Goal: Information Seeking & Learning: Learn about a topic

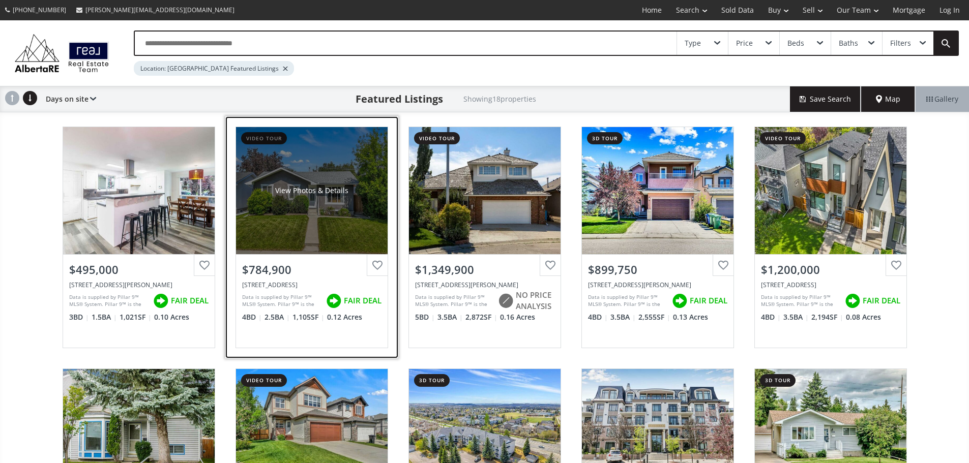
click at [307, 155] on div "View Photos & Details" at bounding box center [312, 190] width 152 height 127
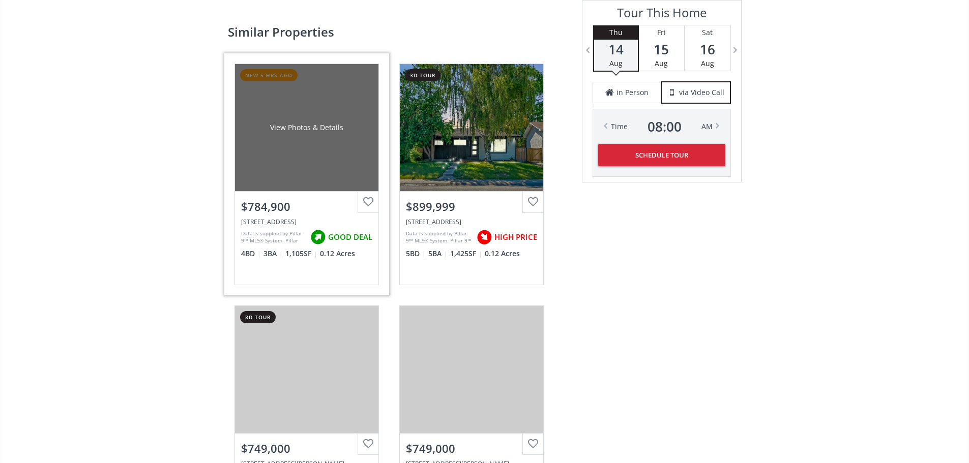
scroll to position [1627, 0]
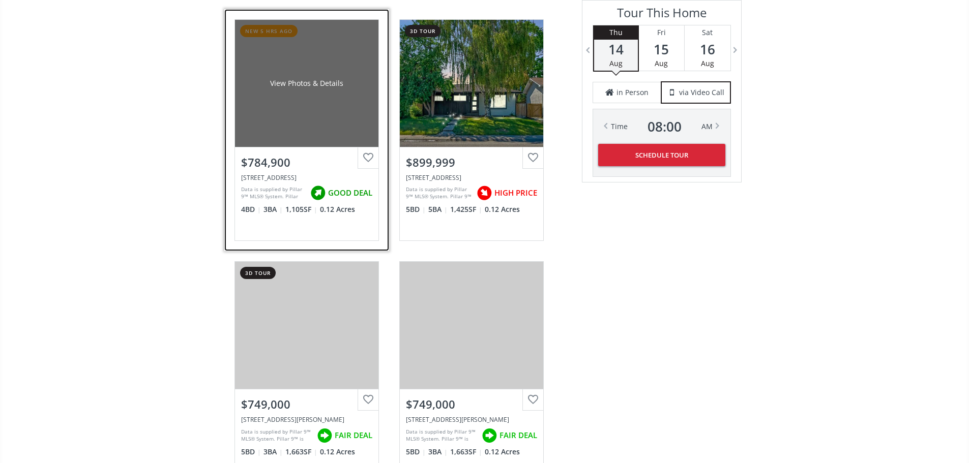
click at [321, 147] on div "View Photos & Details" at bounding box center [306, 83] width 143 height 127
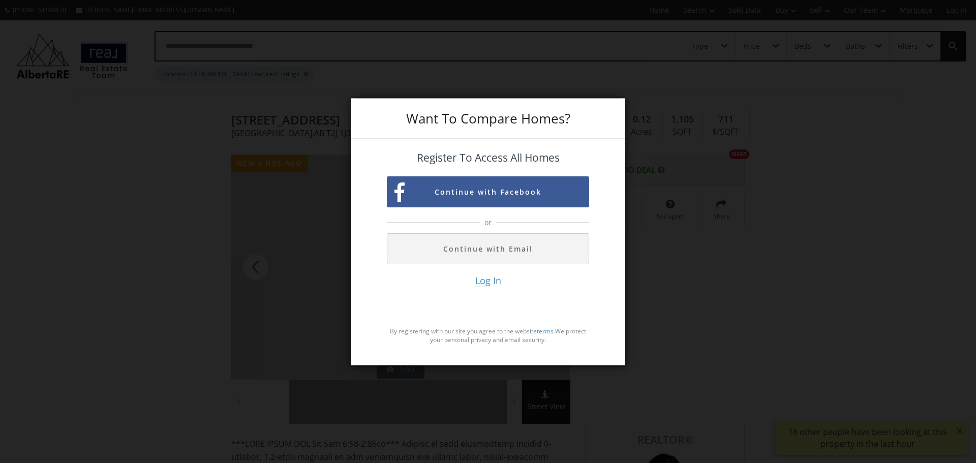
click at [165, 181] on div "Want To Compare Homes? Register To Access All Homes Continue with Facebook or C…" at bounding box center [488, 231] width 976 height 463
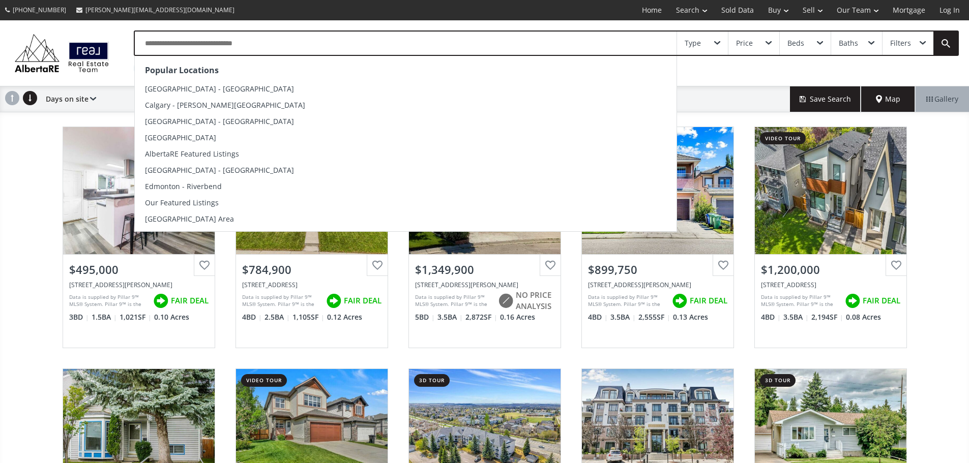
click at [307, 40] on input "text" at bounding box center [406, 43] width 542 height 23
click at [308, 40] on input "text" at bounding box center [406, 43] width 542 height 23
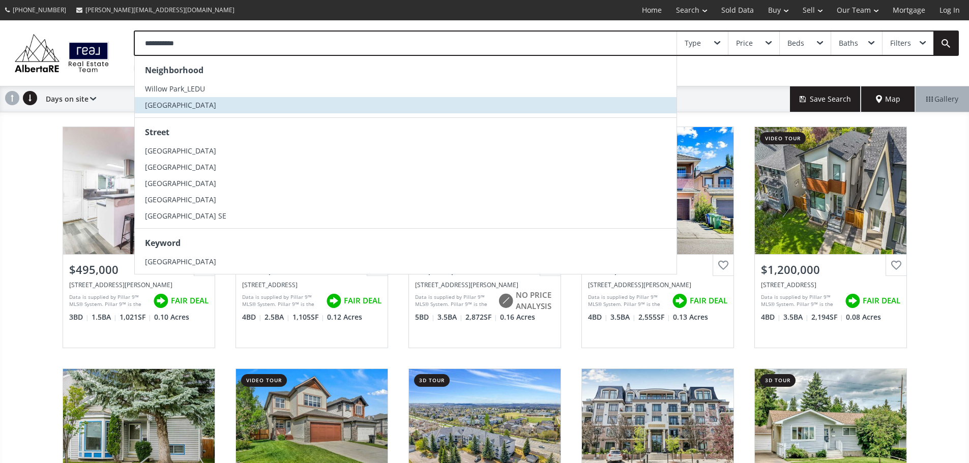
type input "**********"
click at [232, 104] on li "[GEOGRAPHIC_DATA]" at bounding box center [406, 105] width 542 height 16
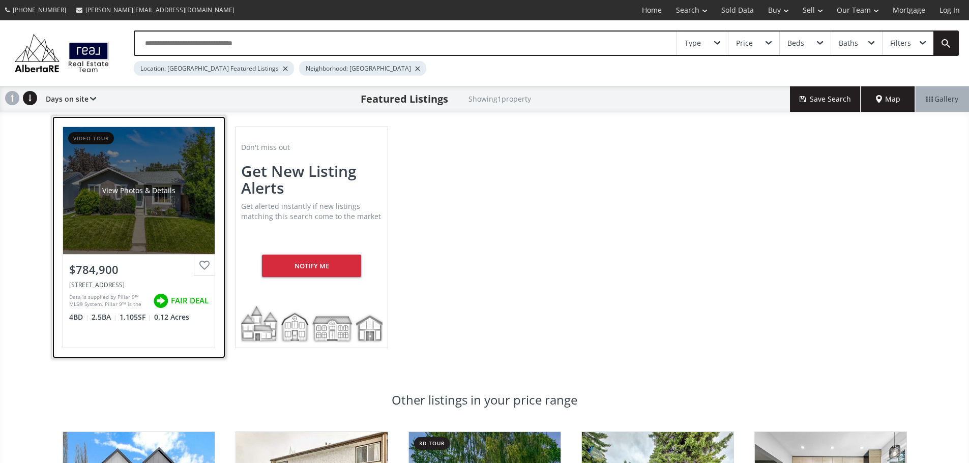
click at [104, 174] on div "View Photos & Details" at bounding box center [139, 190] width 152 height 127
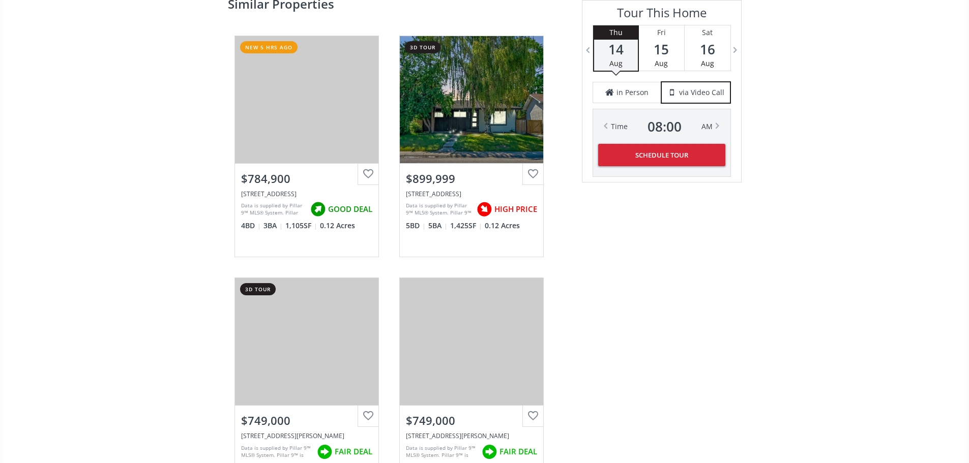
scroll to position [1627, 0]
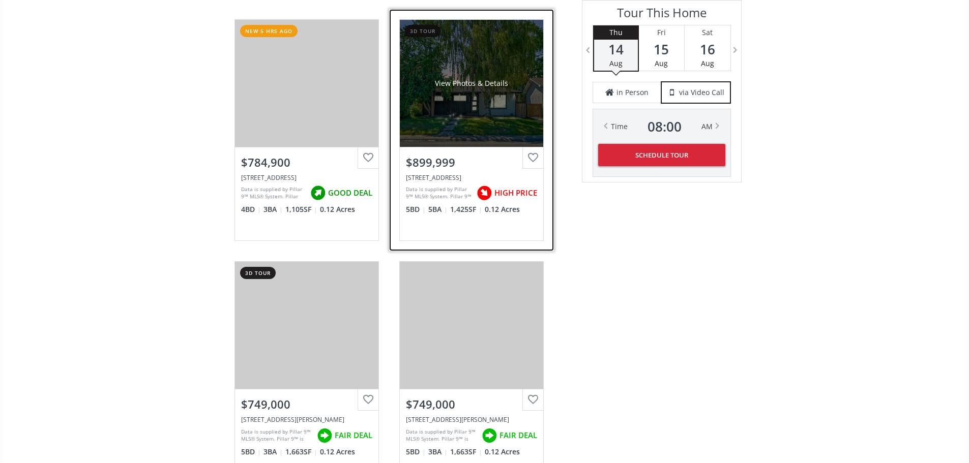
click at [512, 147] on div "View Photos & Details" at bounding box center [471, 83] width 143 height 127
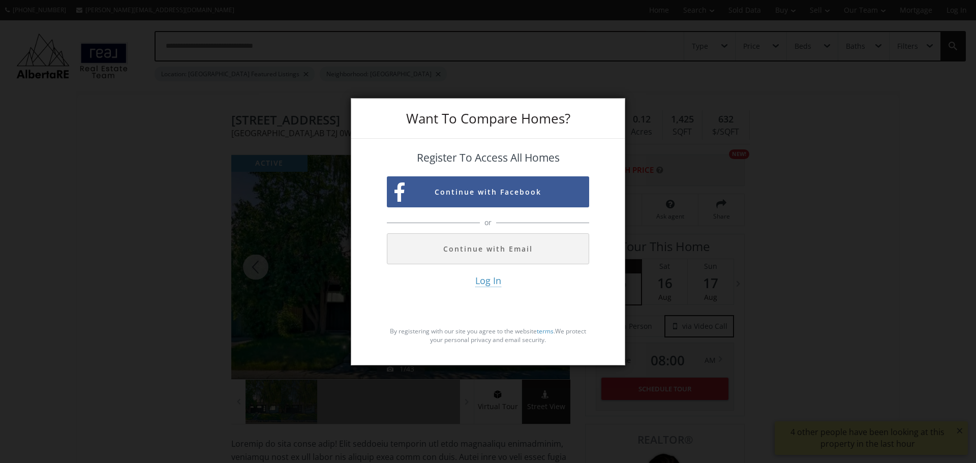
click at [340, 74] on div "Want To Compare Homes? Register To Access All Homes Continue with Facebook or C…" at bounding box center [488, 231] width 976 height 463
